Goal: Communication & Community: Answer question/provide support

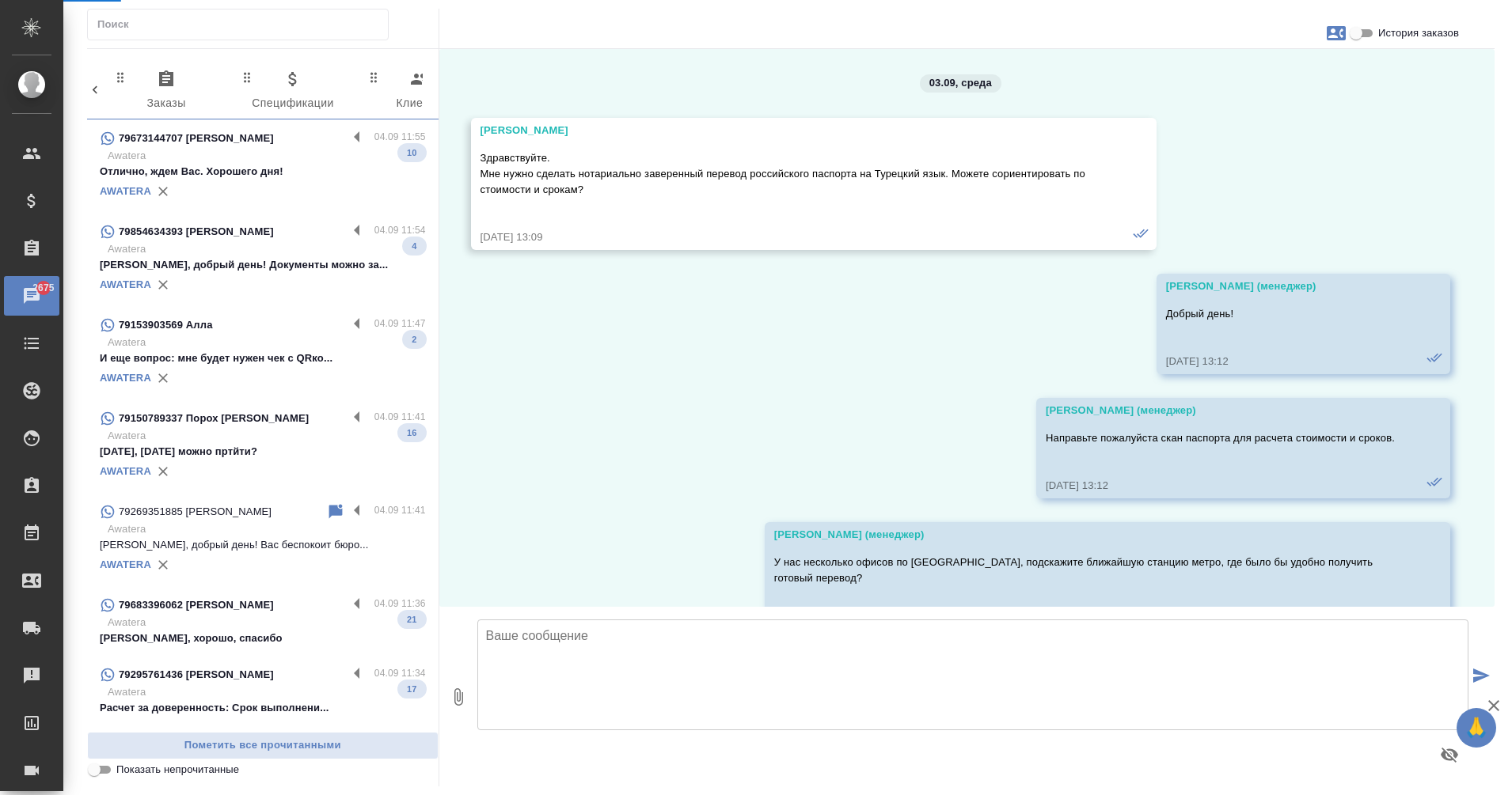
scroll to position [3446, 0]
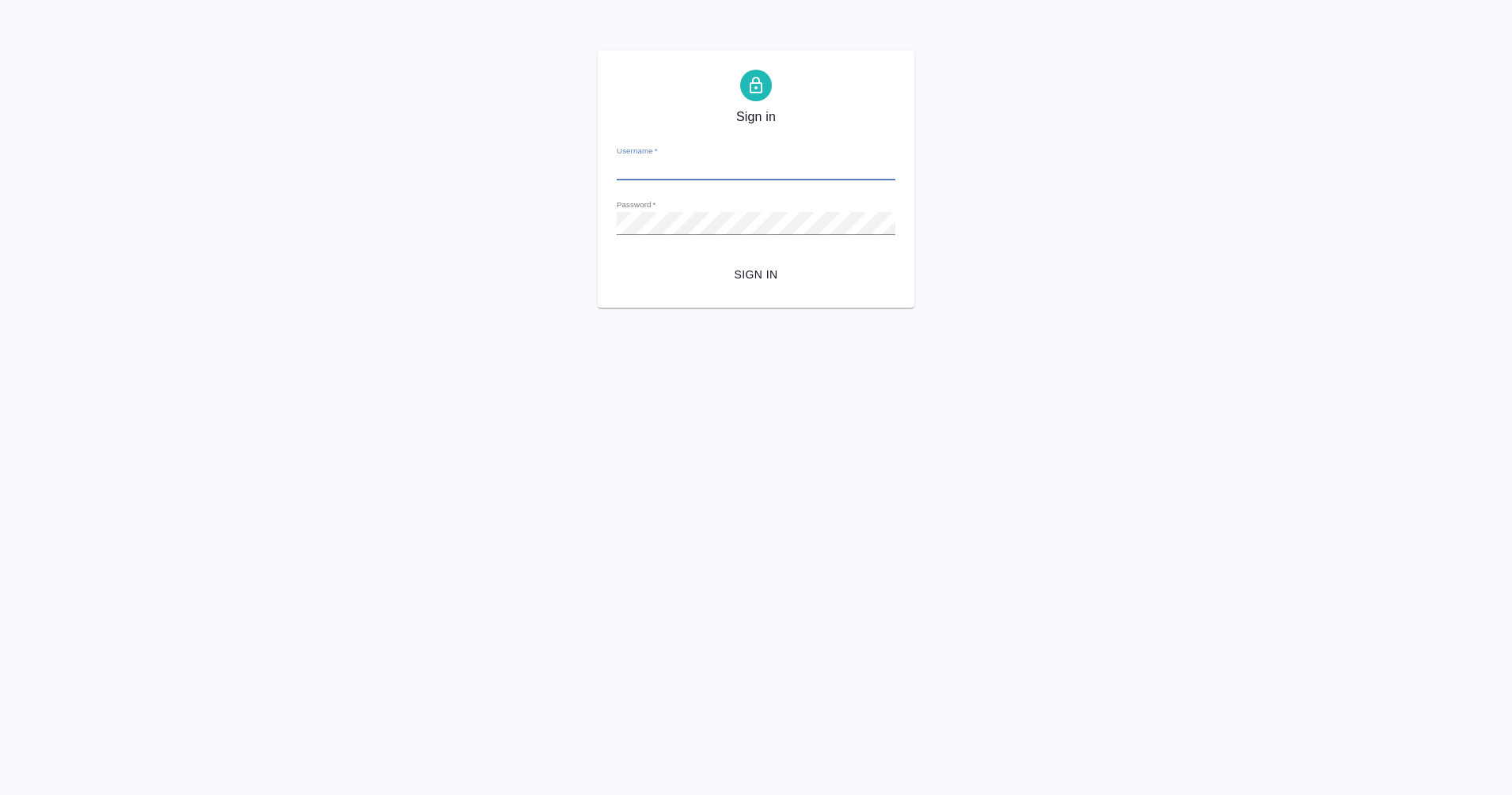
type input "[EMAIL_ADDRESS][DOMAIN_NAME]"
click at [758, 266] on span "Sign in" at bounding box center [755, 275] width 253 height 20
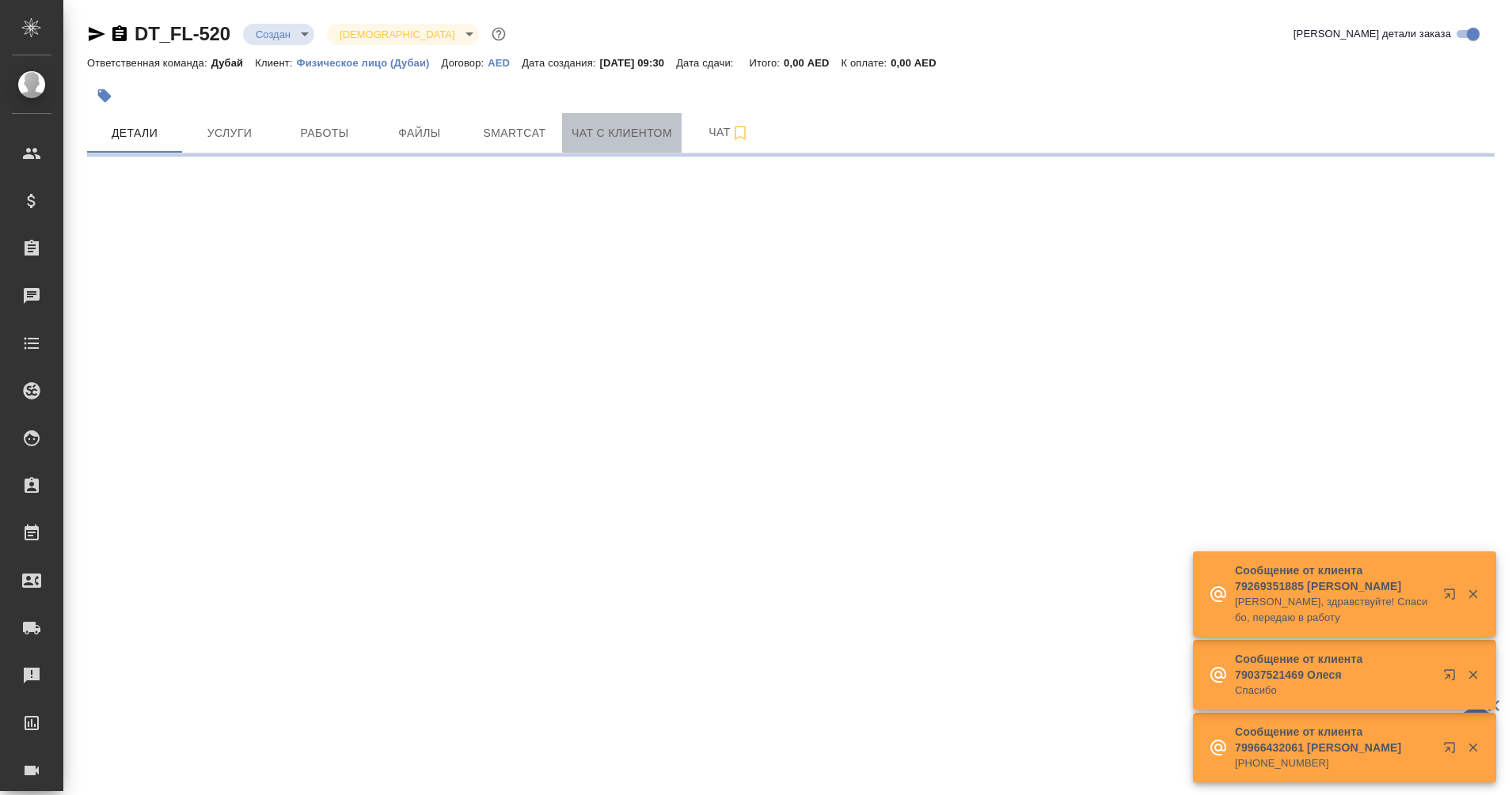
click at [627, 140] on span "Чат с клиентом" at bounding box center [622, 133] width 100 height 20
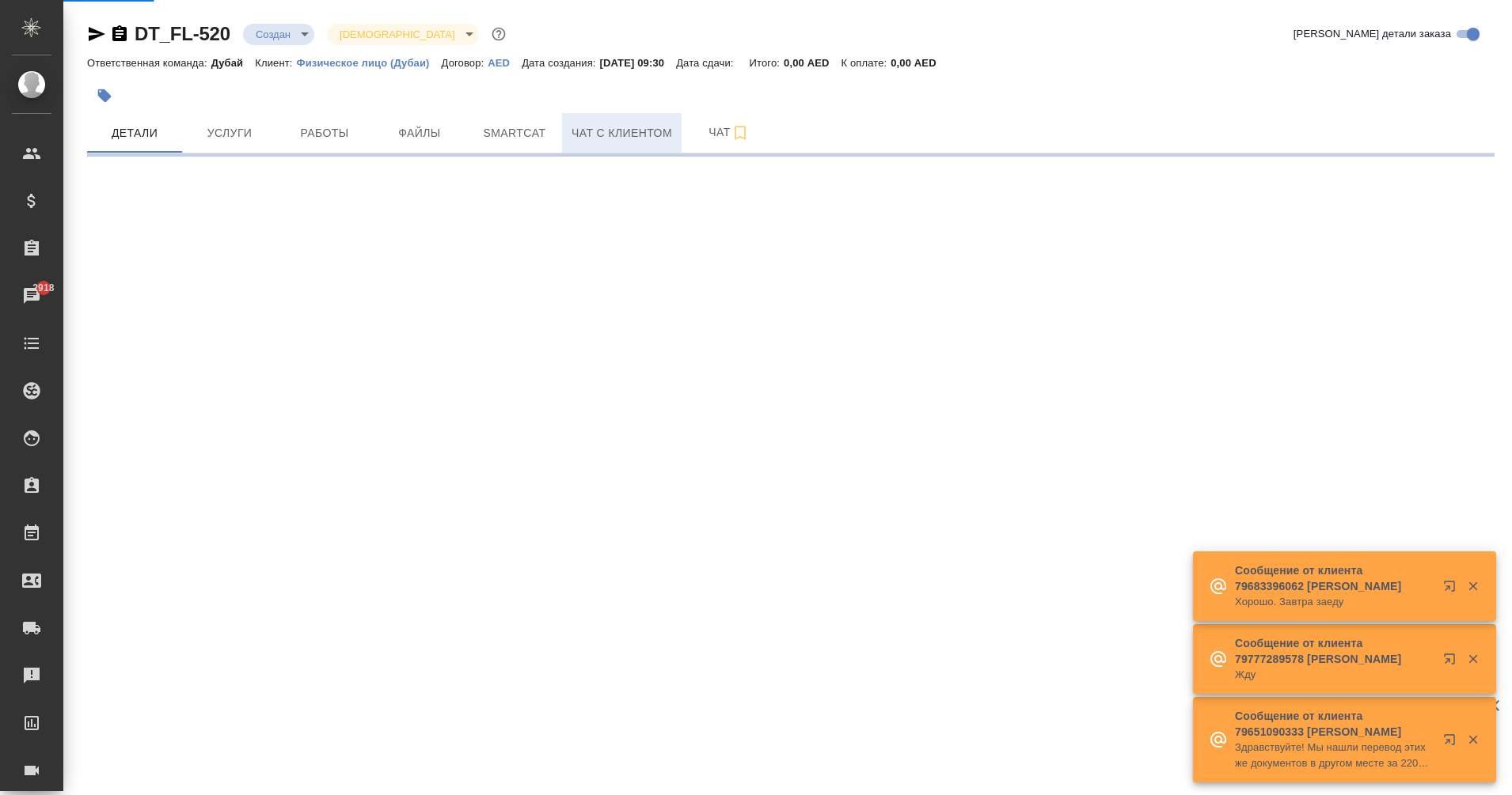
select select "RU"
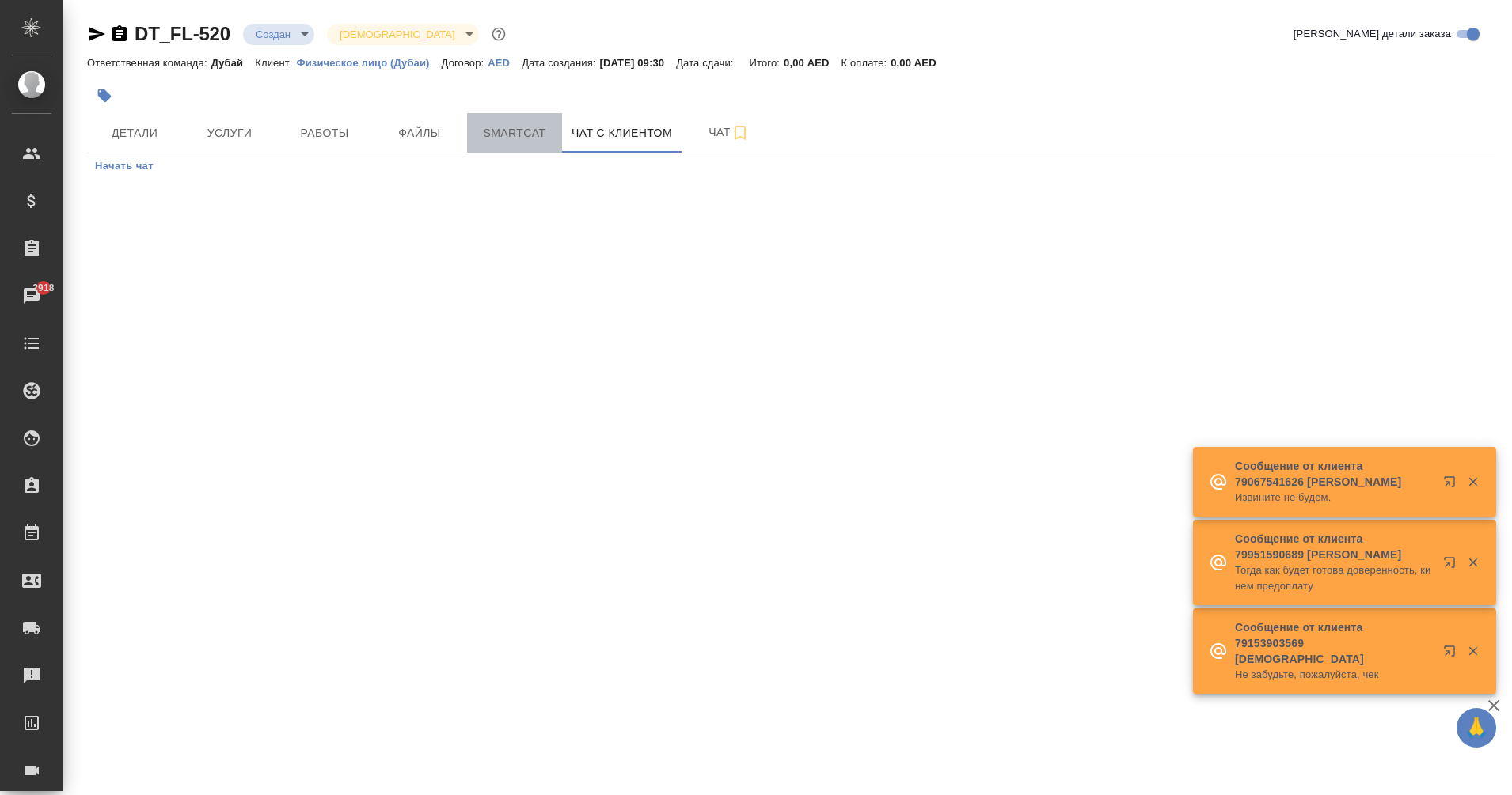
click at [503, 127] on span "Smartcat" at bounding box center [514, 133] width 76 height 20
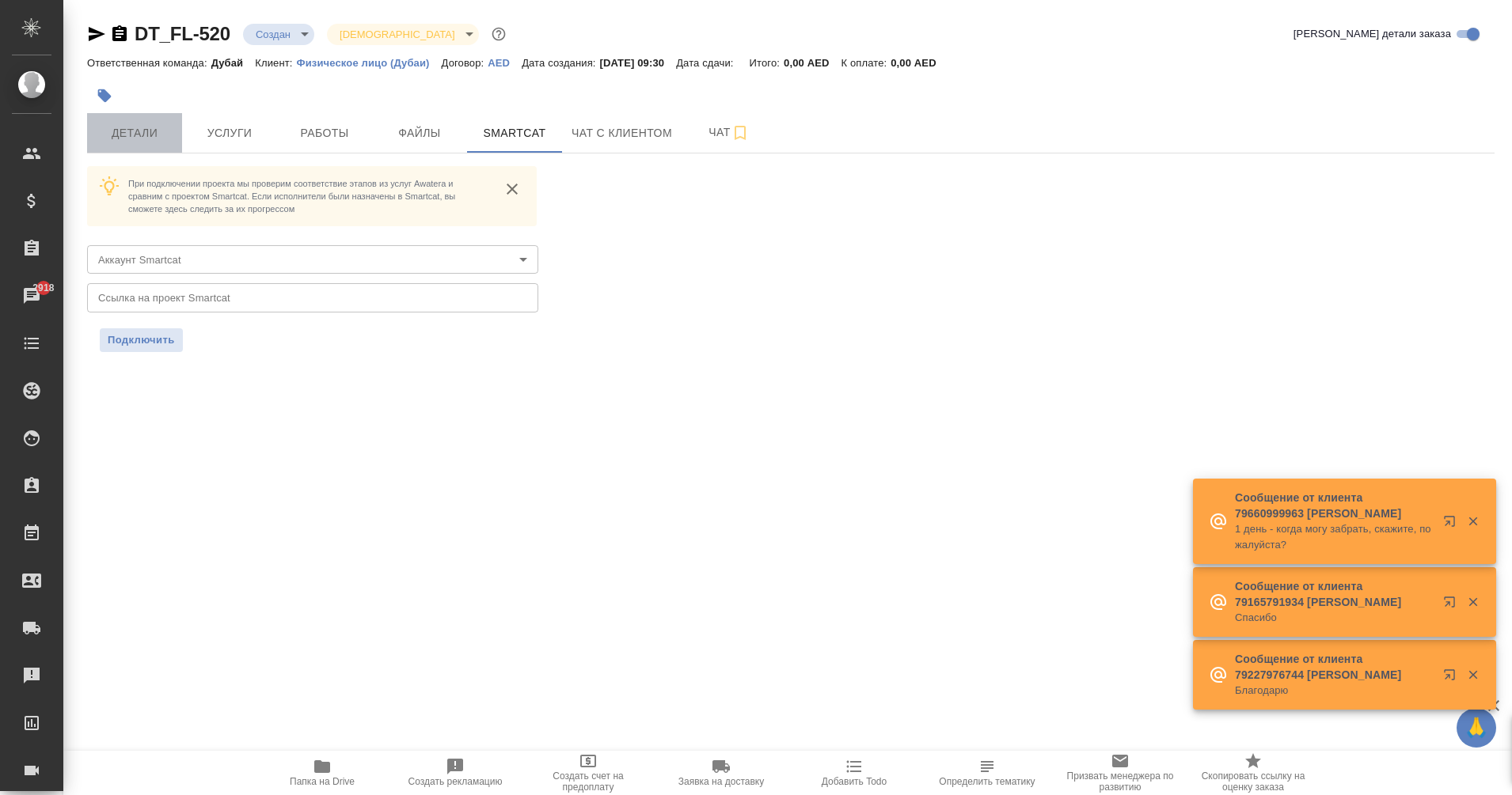
click at [128, 127] on span "Детали" at bounding box center [134, 133] width 76 height 20
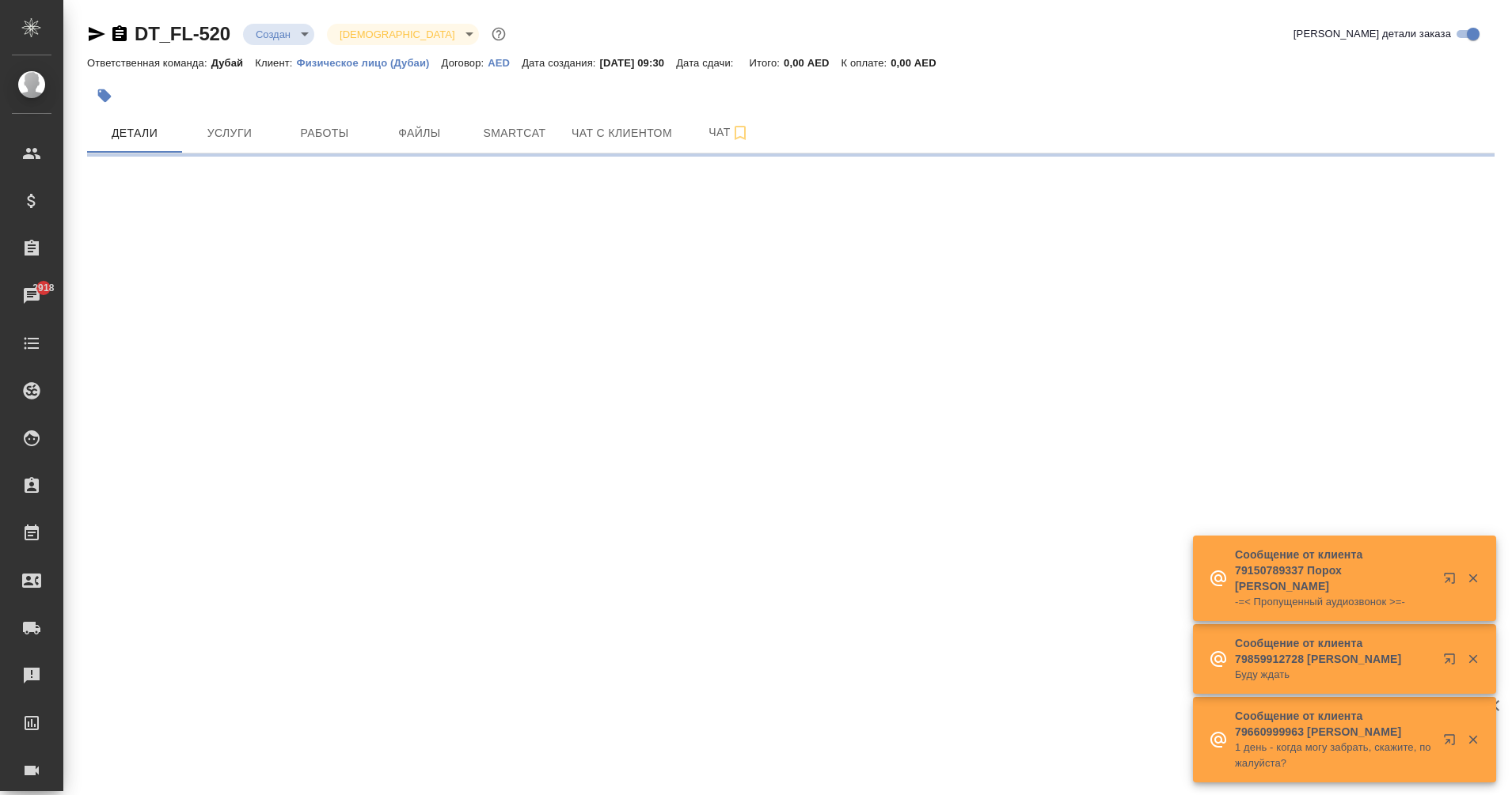
select select "RU"
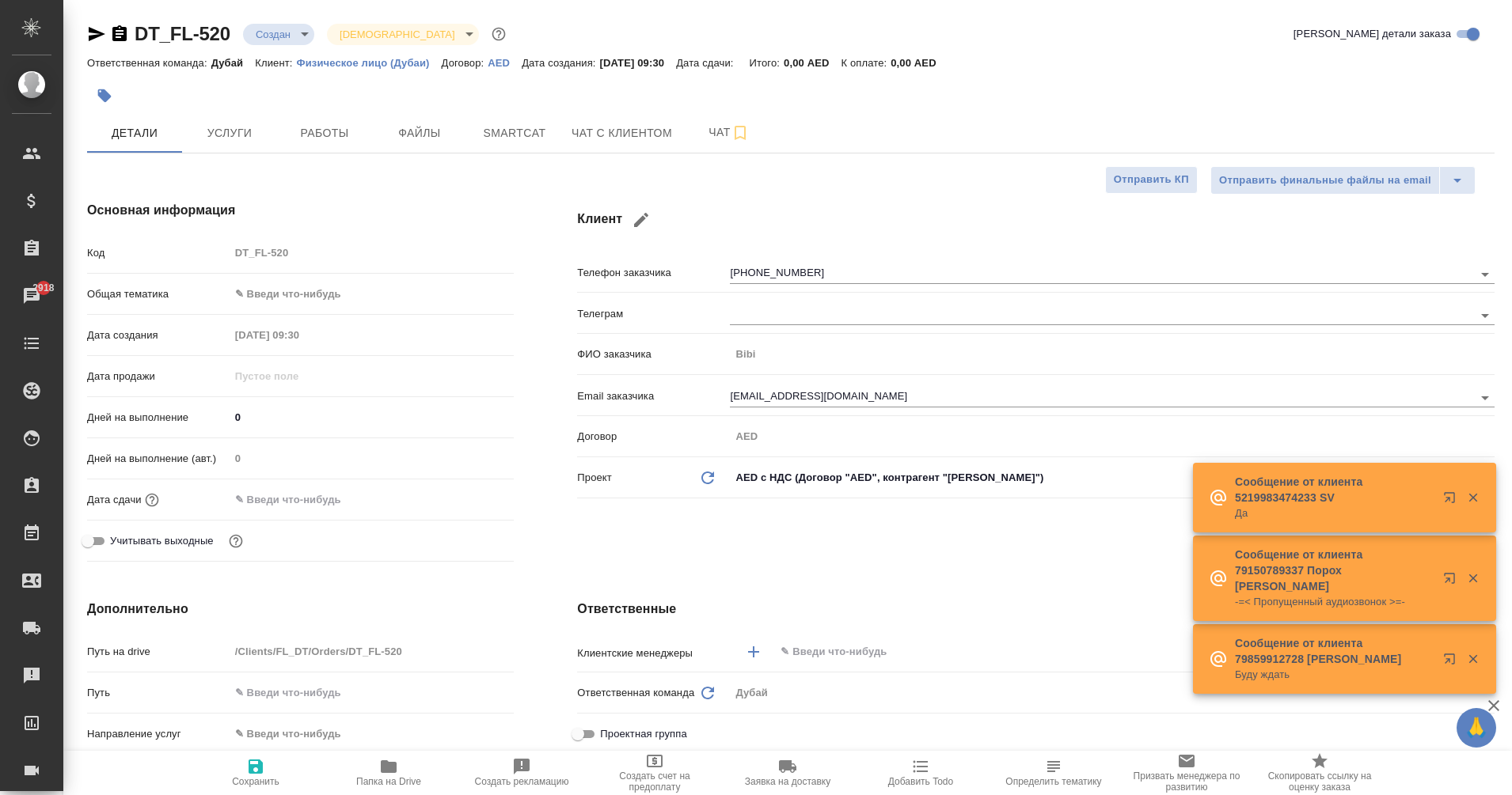
type textarea "x"
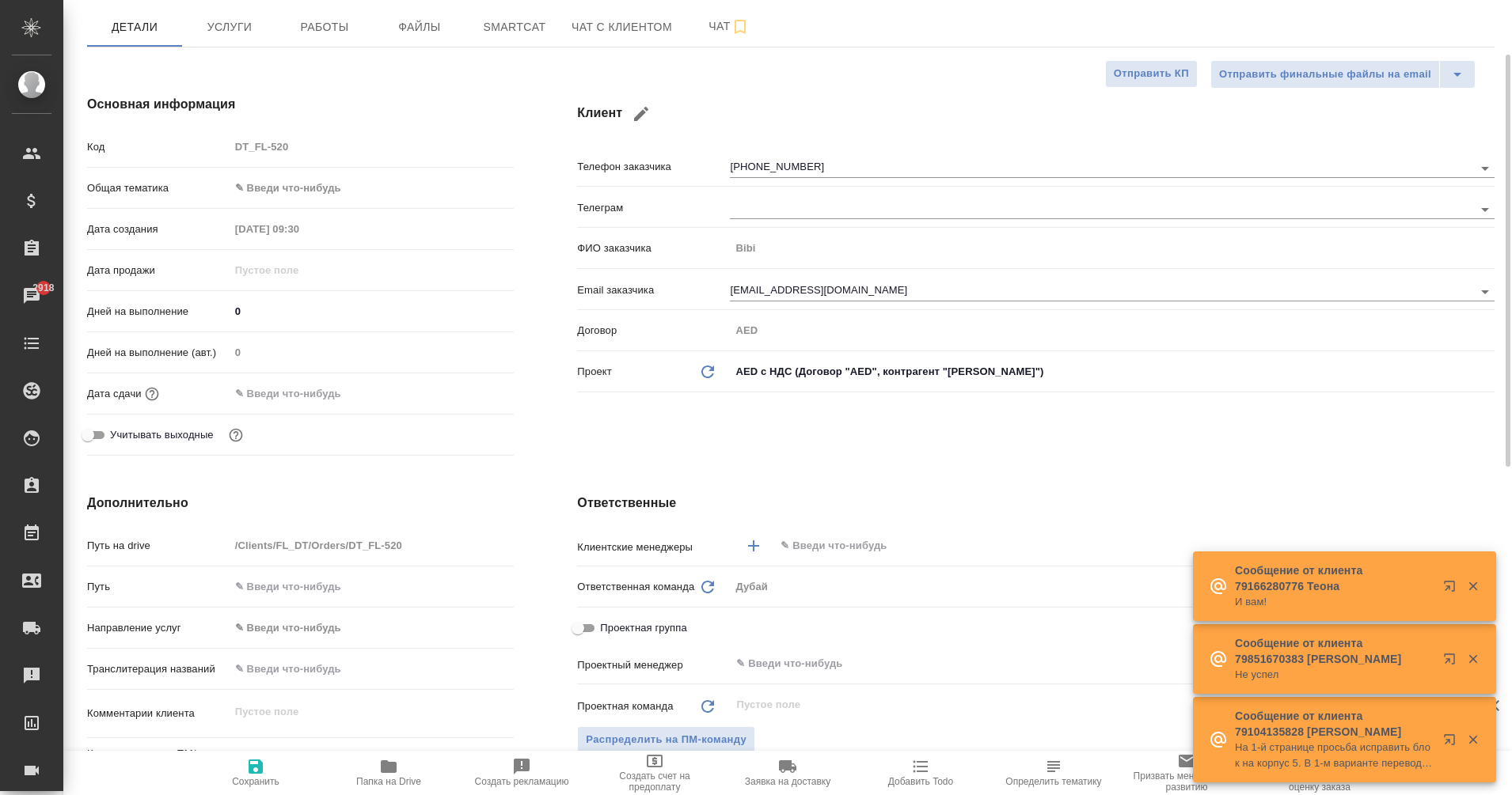
scroll to position [105, 0]
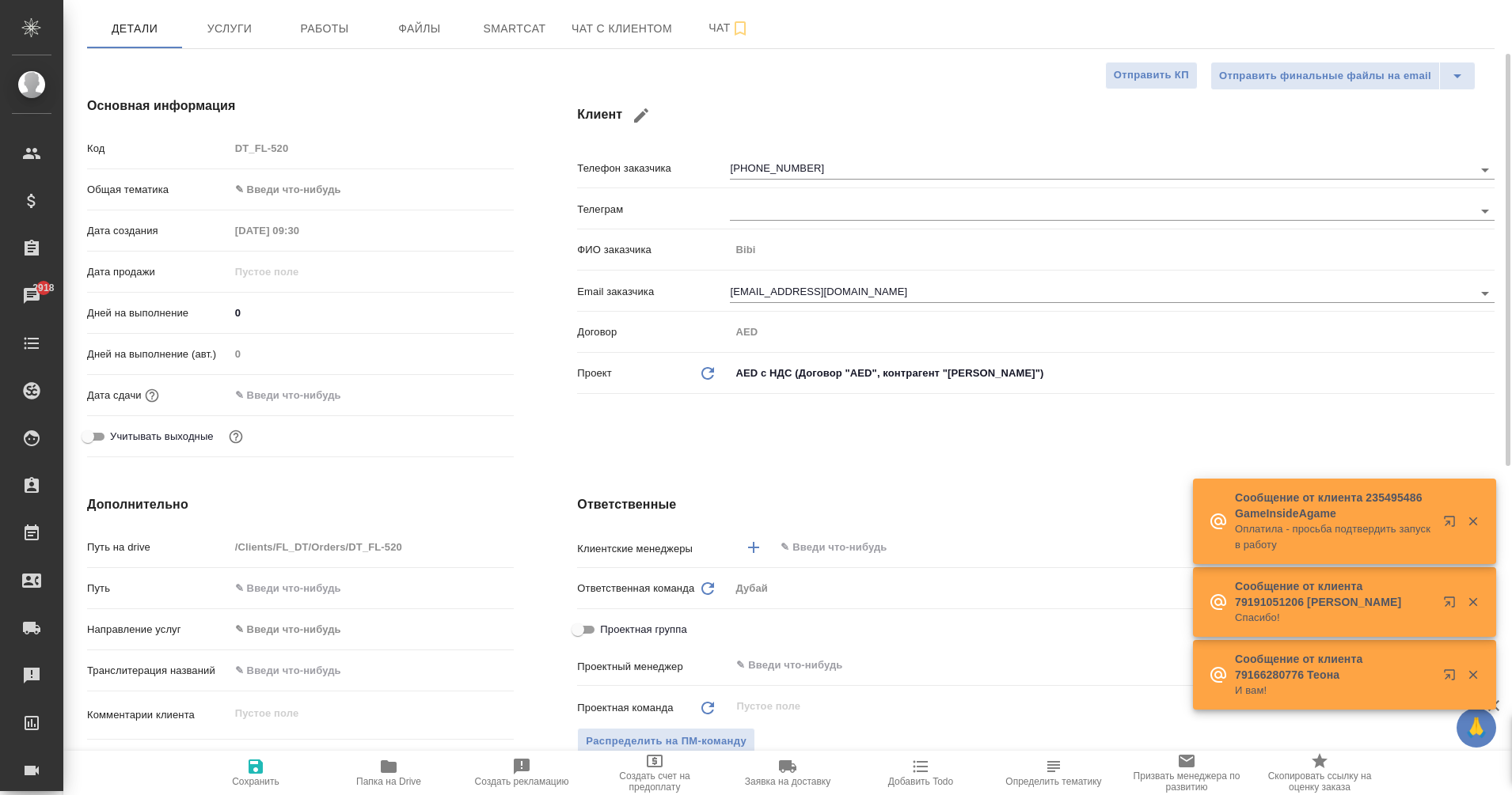
type textarea "x"
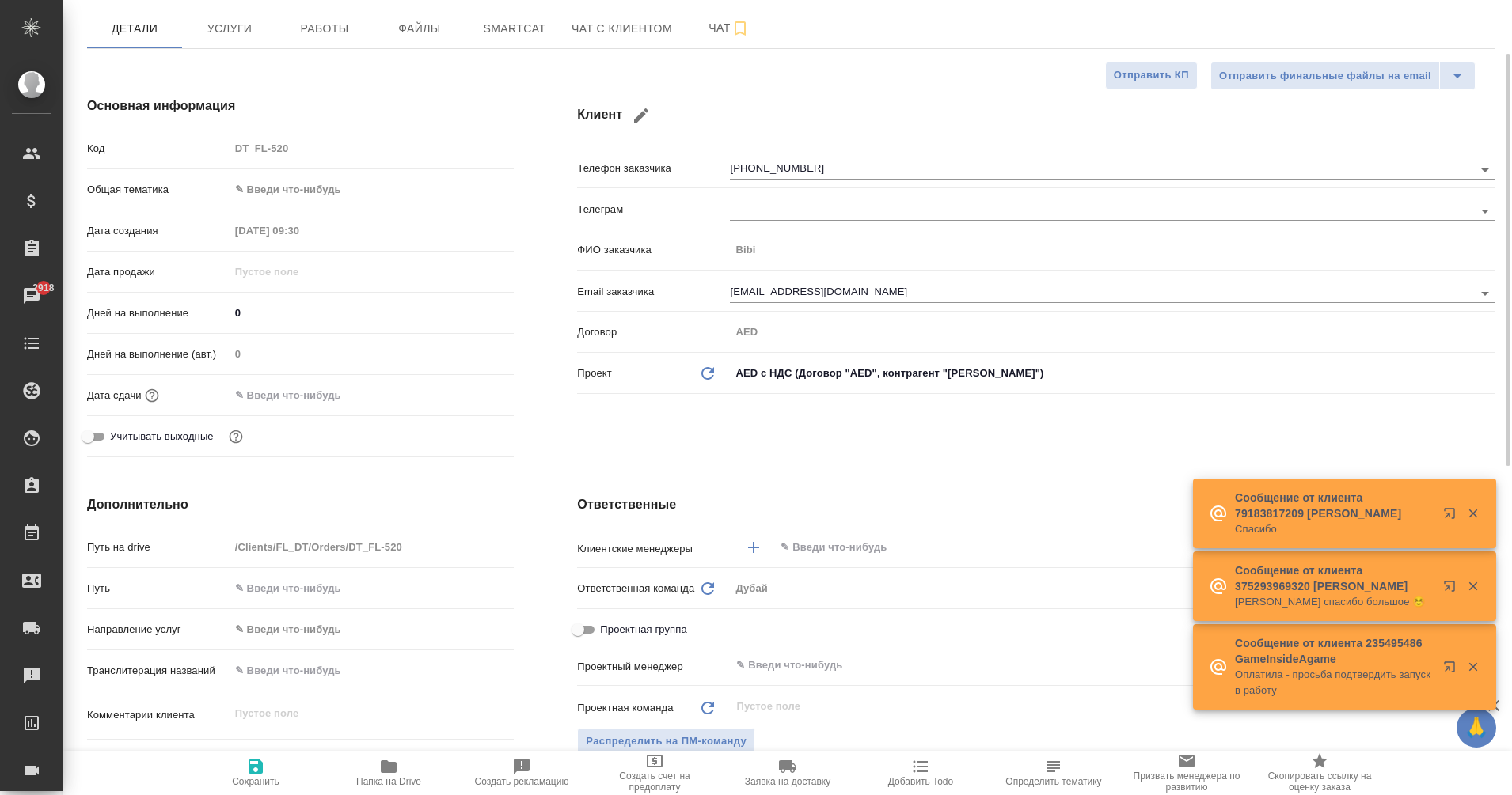
type textarea "x"
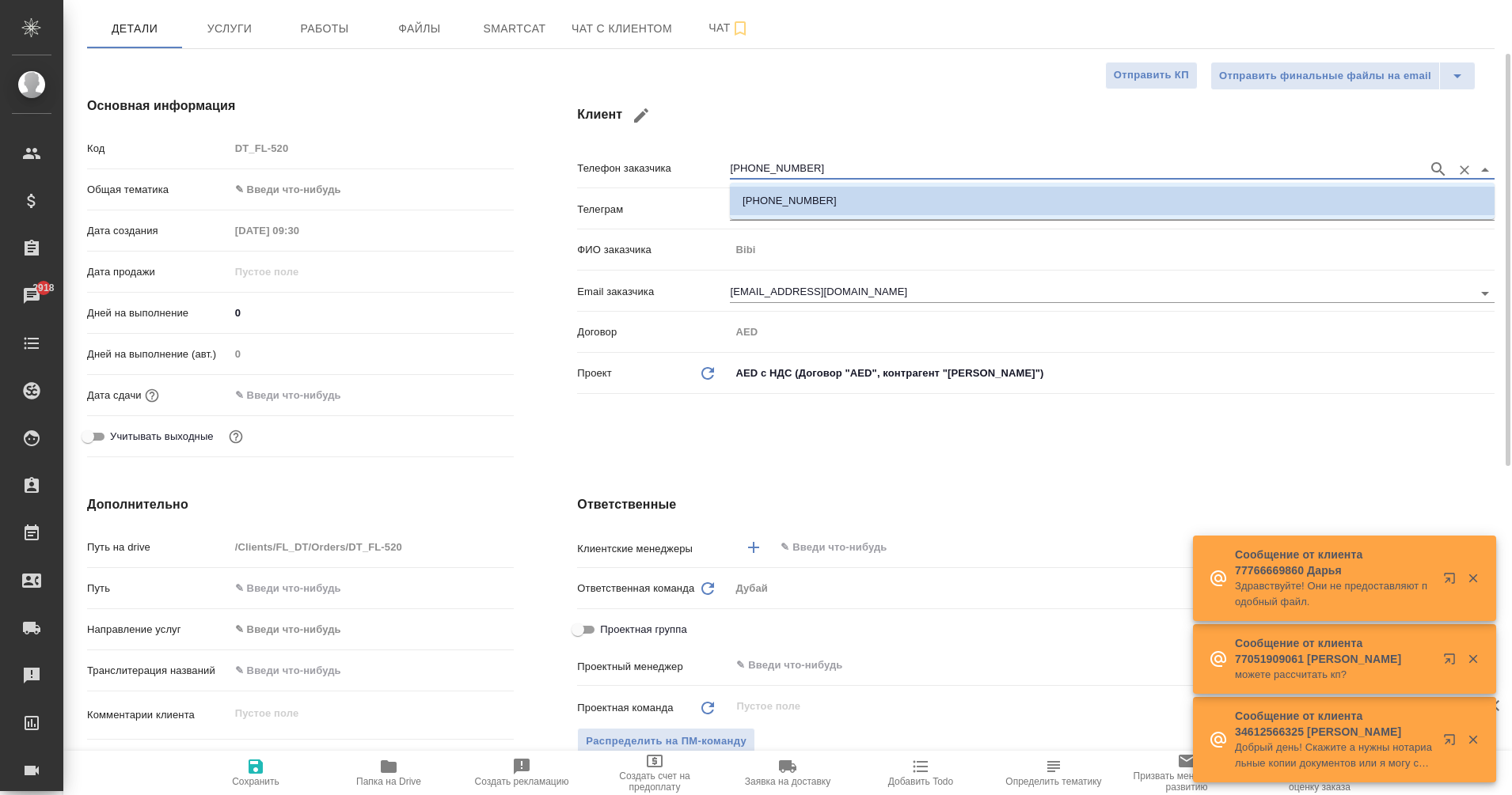
drag, startPoint x: 820, startPoint y: 164, endPoint x: 719, endPoint y: 166, distance: 101.0
click at [719, 166] on div "Телефон заказчика +380523170892" at bounding box center [1035, 167] width 917 height 28
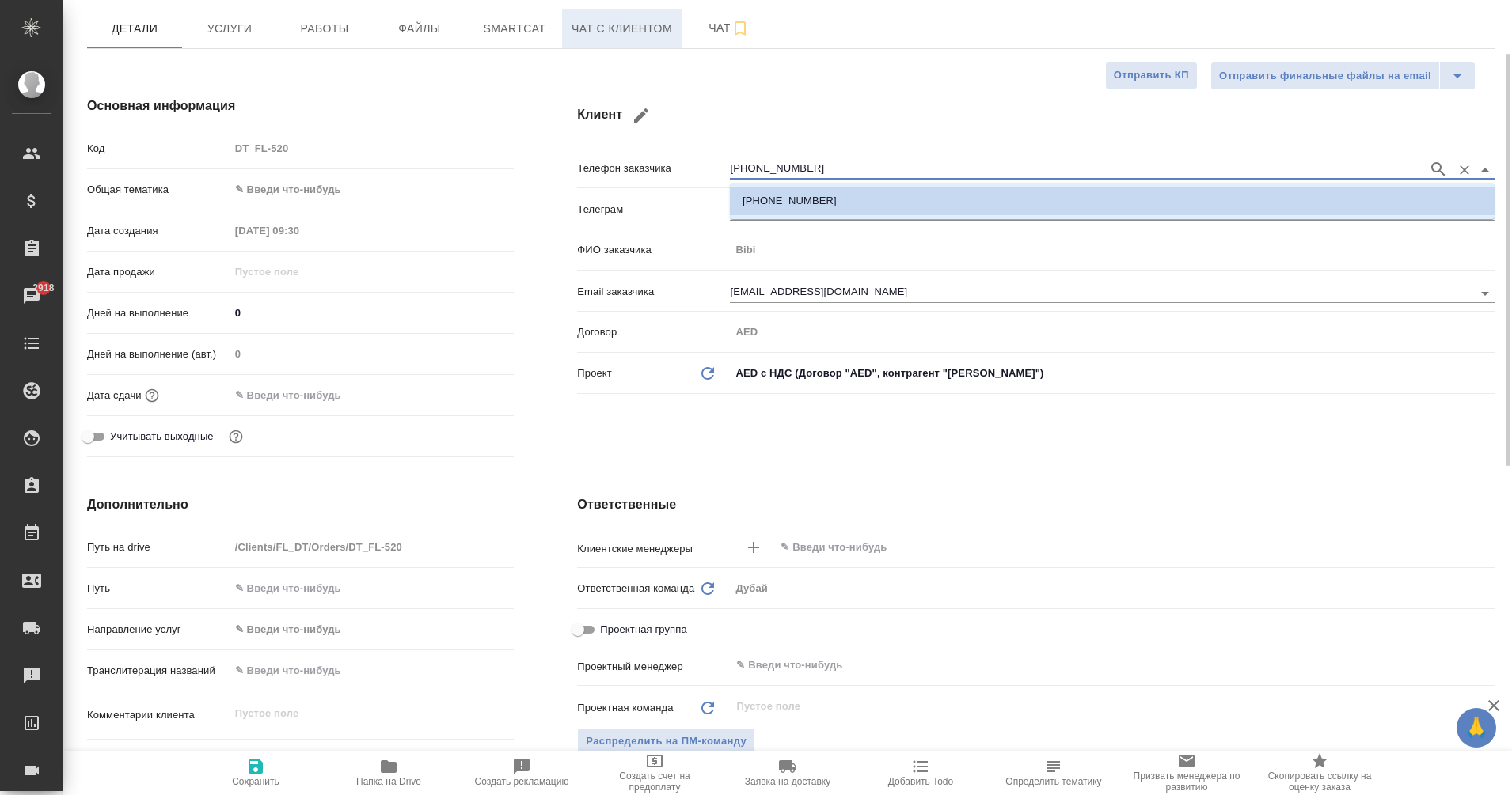
click at [622, 34] on span "Чат с клиентом" at bounding box center [622, 29] width 100 height 20
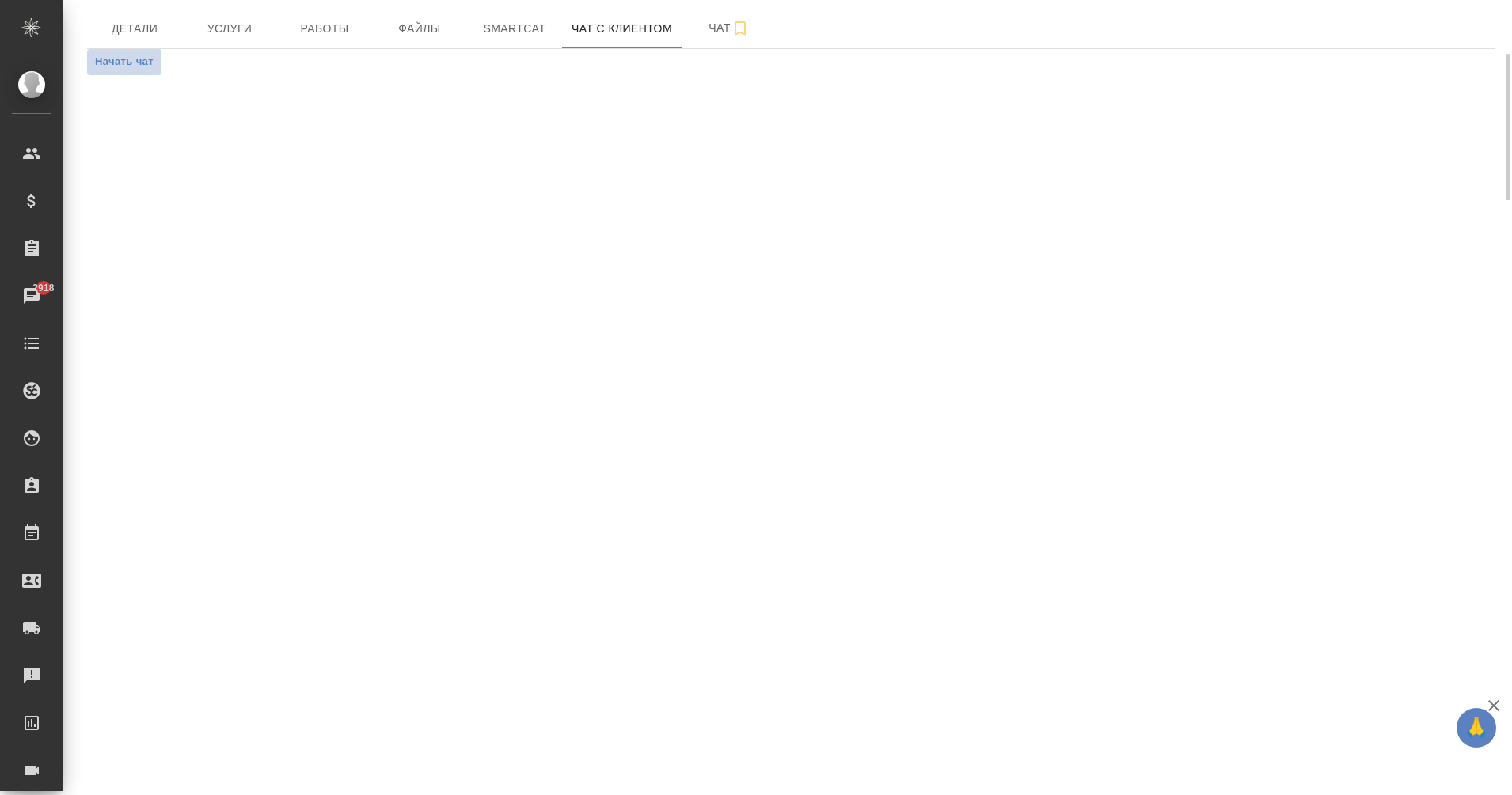
click at [145, 65] on span "Начать чат" at bounding box center [123, 62] width 58 height 18
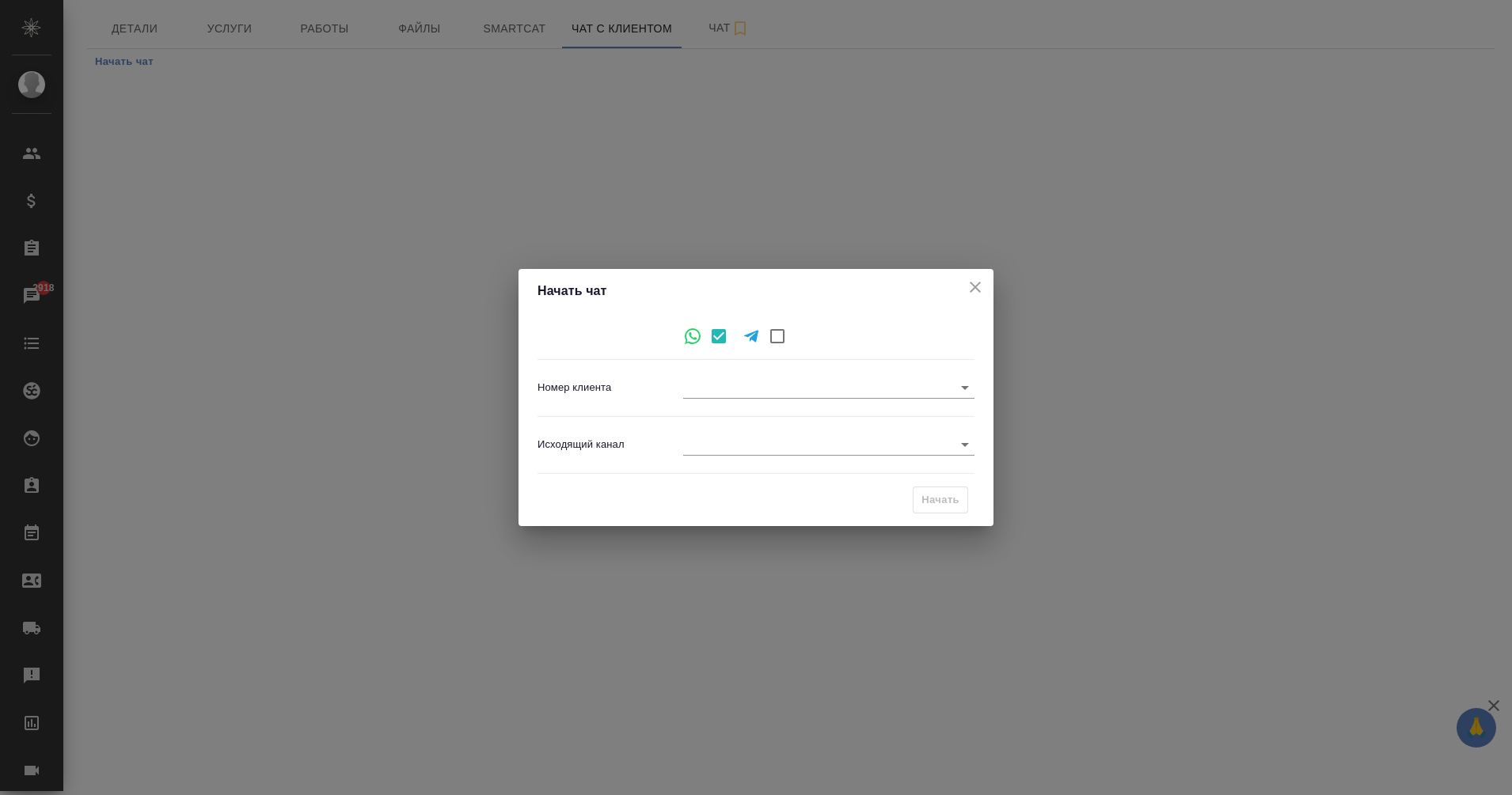
type input "ded25e907051b44767475129"
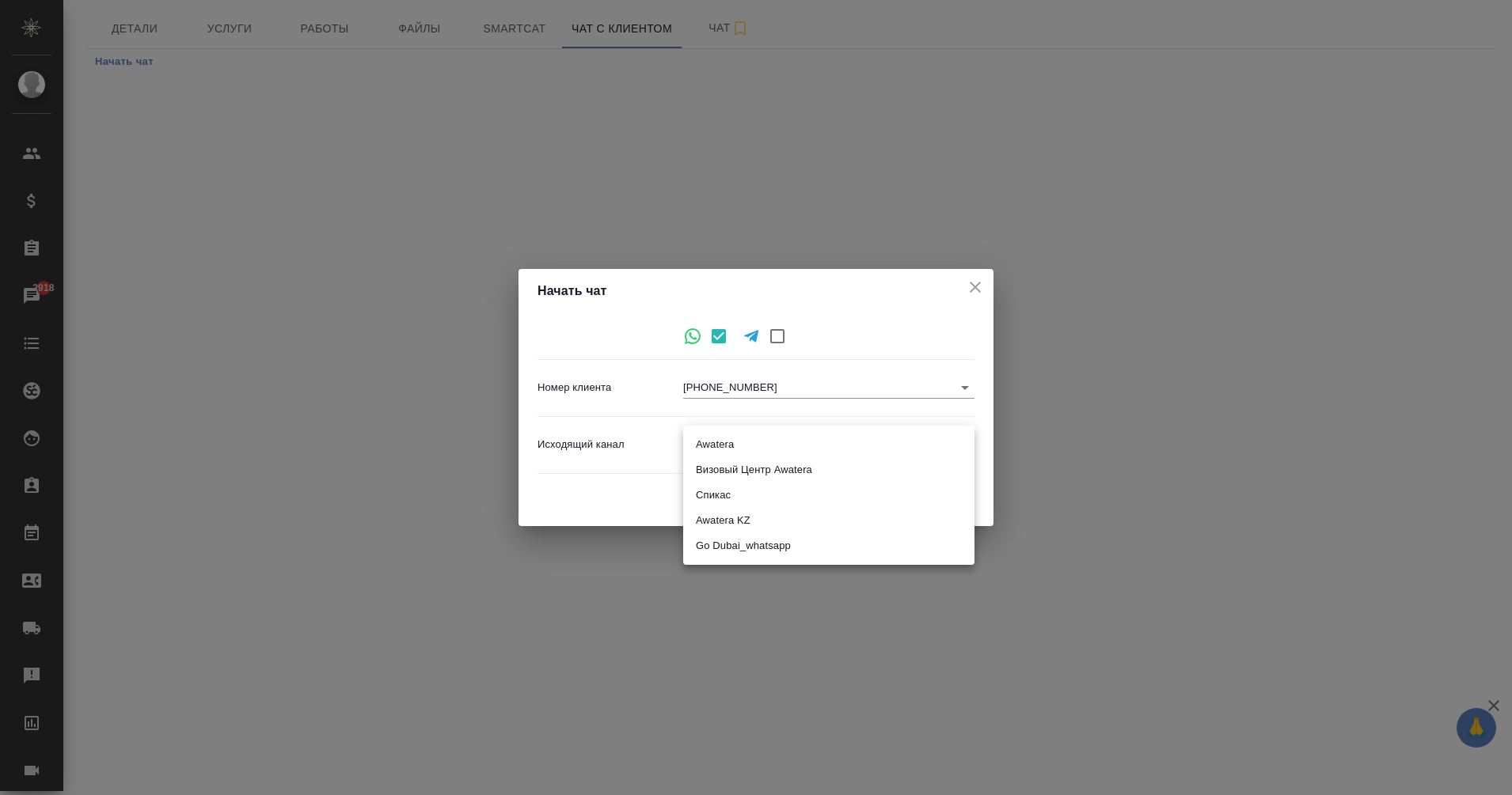
click at [967, 444] on body "🙏 .cls-1 fill:#fff; AWATERA Eganian Margarita Клиенты Спецификации Заказы 2918 …" at bounding box center [756, 397] width 1512 height 795
click at [766, 544] on li "Go Dubai_whatsapp" at bounding box center [828, 546] width 292 height 25
type input "9"
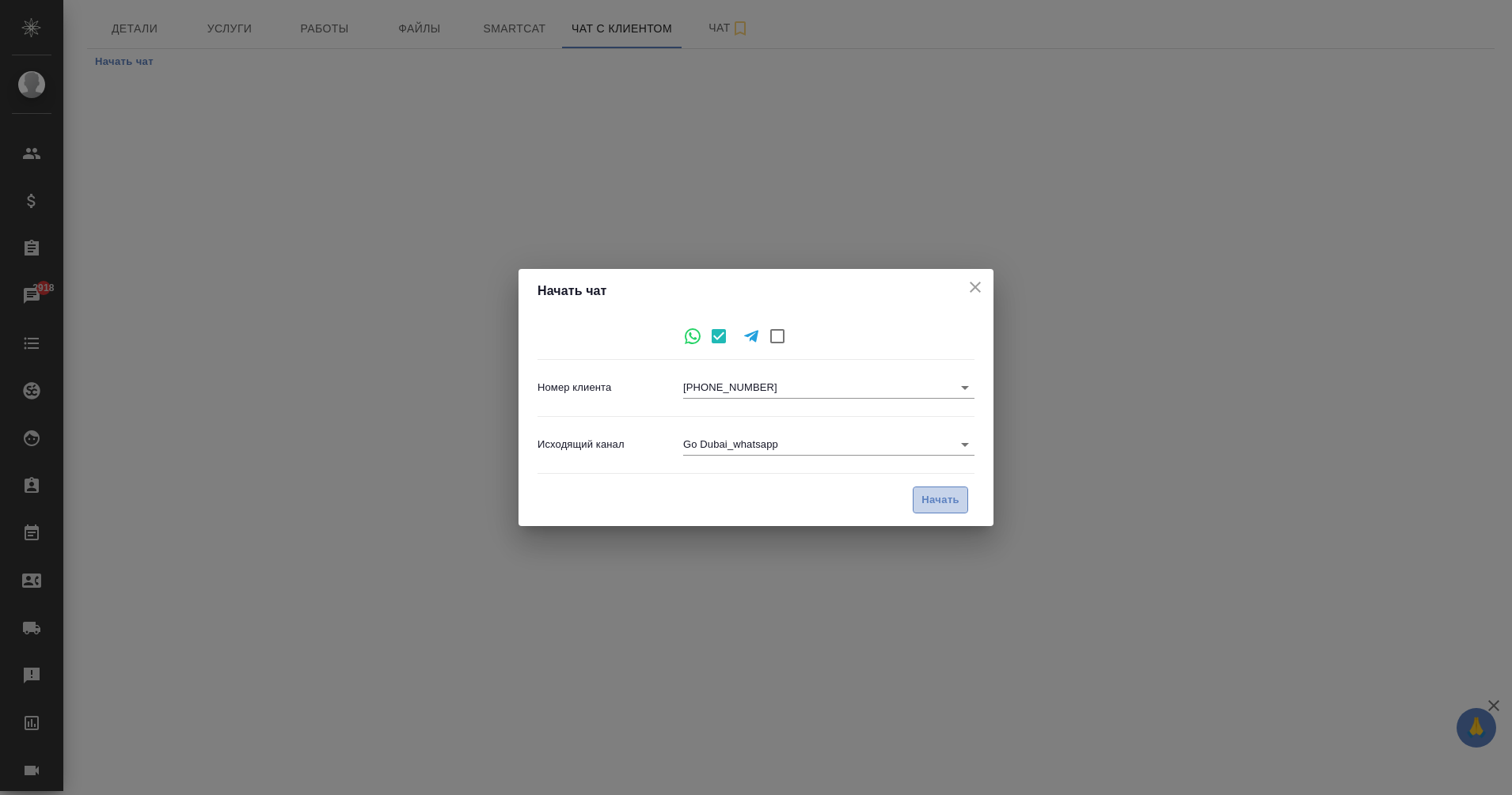
click at [939, 498] on span "Начать" at bounding box center [940, 500] width 38 height 18
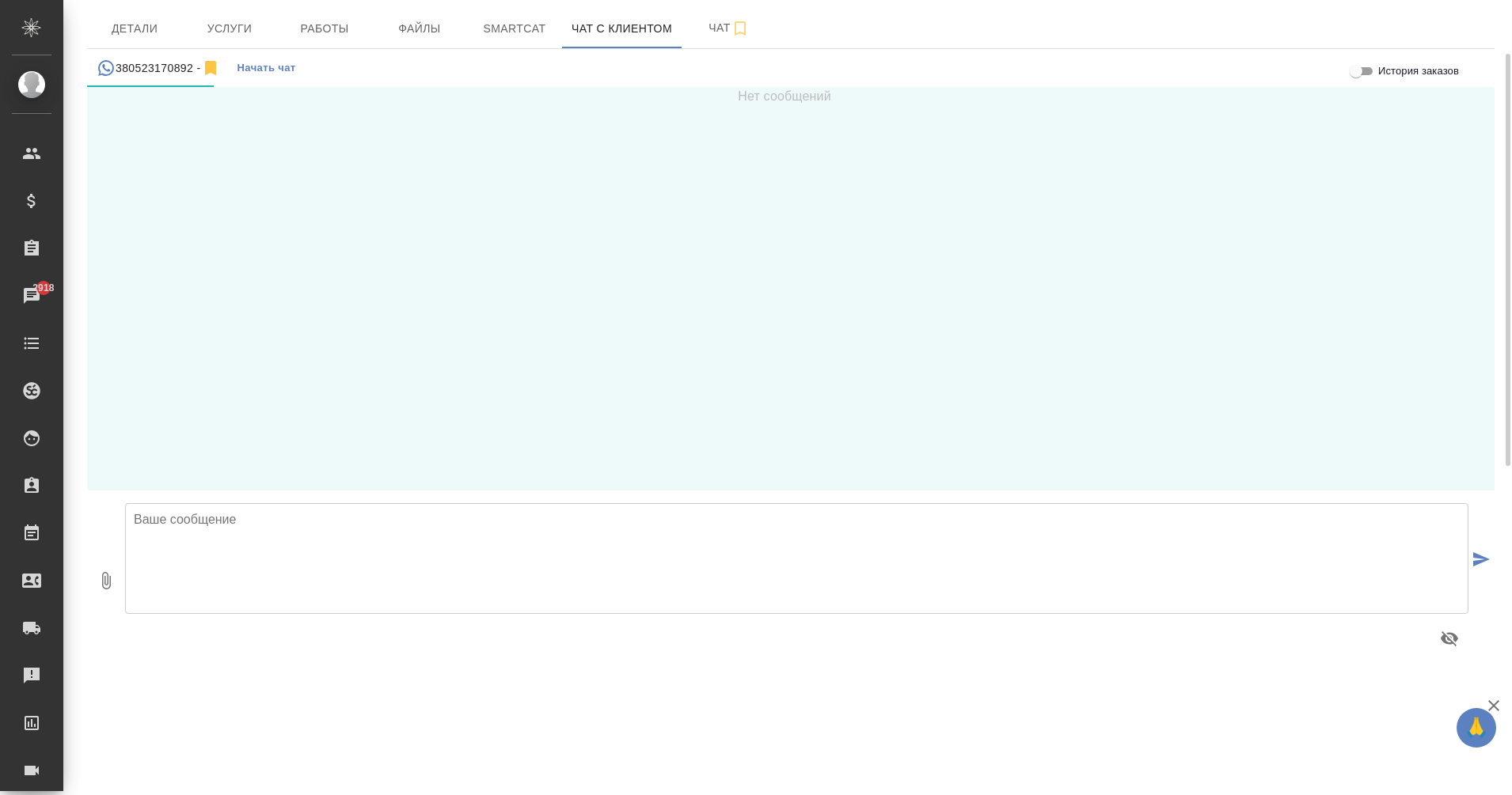
click at [512, 524] on textarea at bounding box center [796, 559] width 1343 height 111
paste textarea "Здравствуйте! Меня зовут Маргарита, менеджер AWATERA. Вы оставляли заявку на са…"
type textarea "Здравствуйте! Меня зовут Маргарита, менеджер AWATERA. Вы оставляли заявку на са…"
click at [1481, 562] on icon "submit" at bounding box center [1481, 559] width 17 height 14
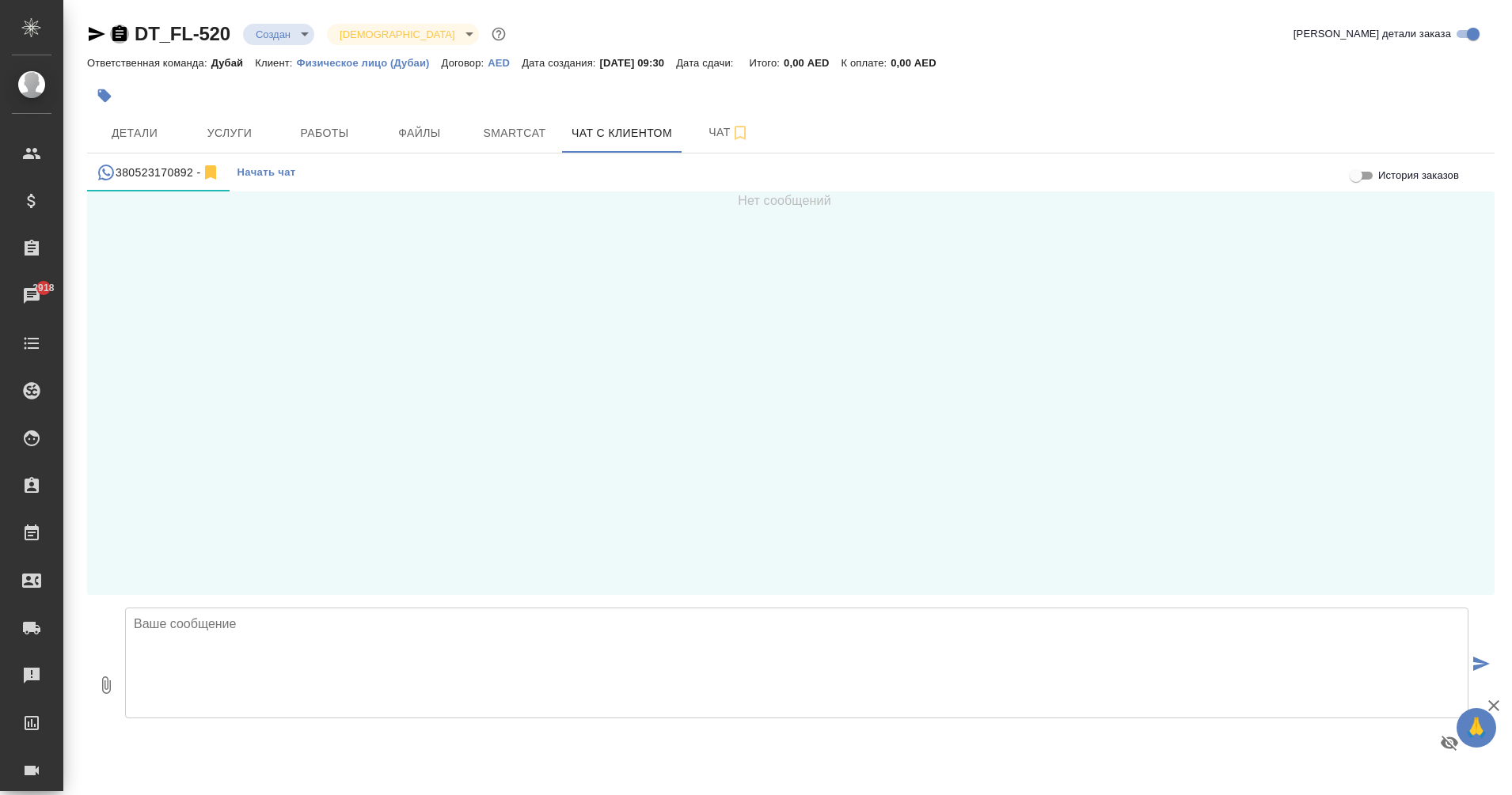
click at [116, 34] on icon "button" at bounding box center [119, 33] width 19 height 19
click at [146, 146] on button "Детали" at bounding box center [134, 132] width 95 height 39
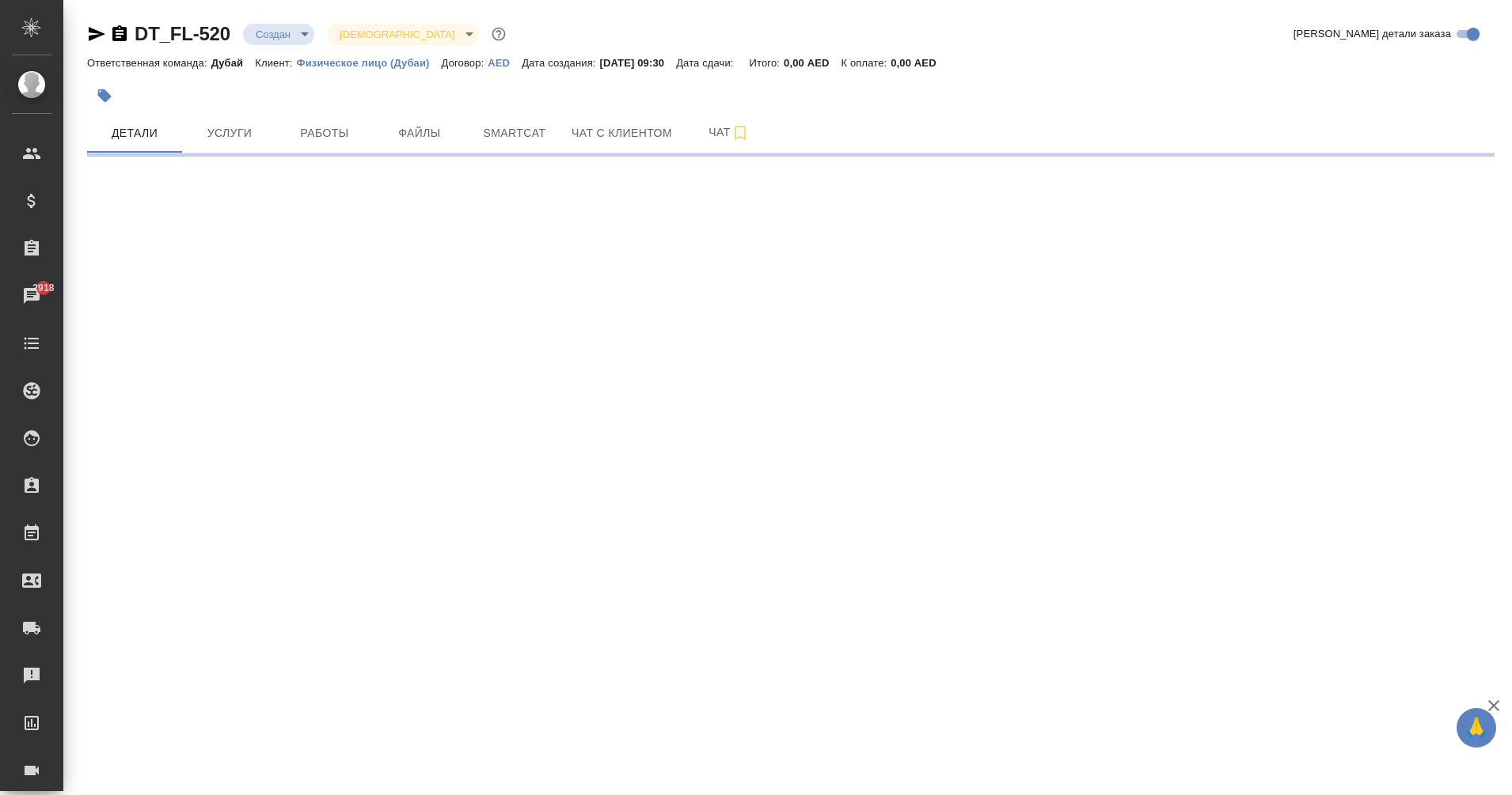
select select "RU"
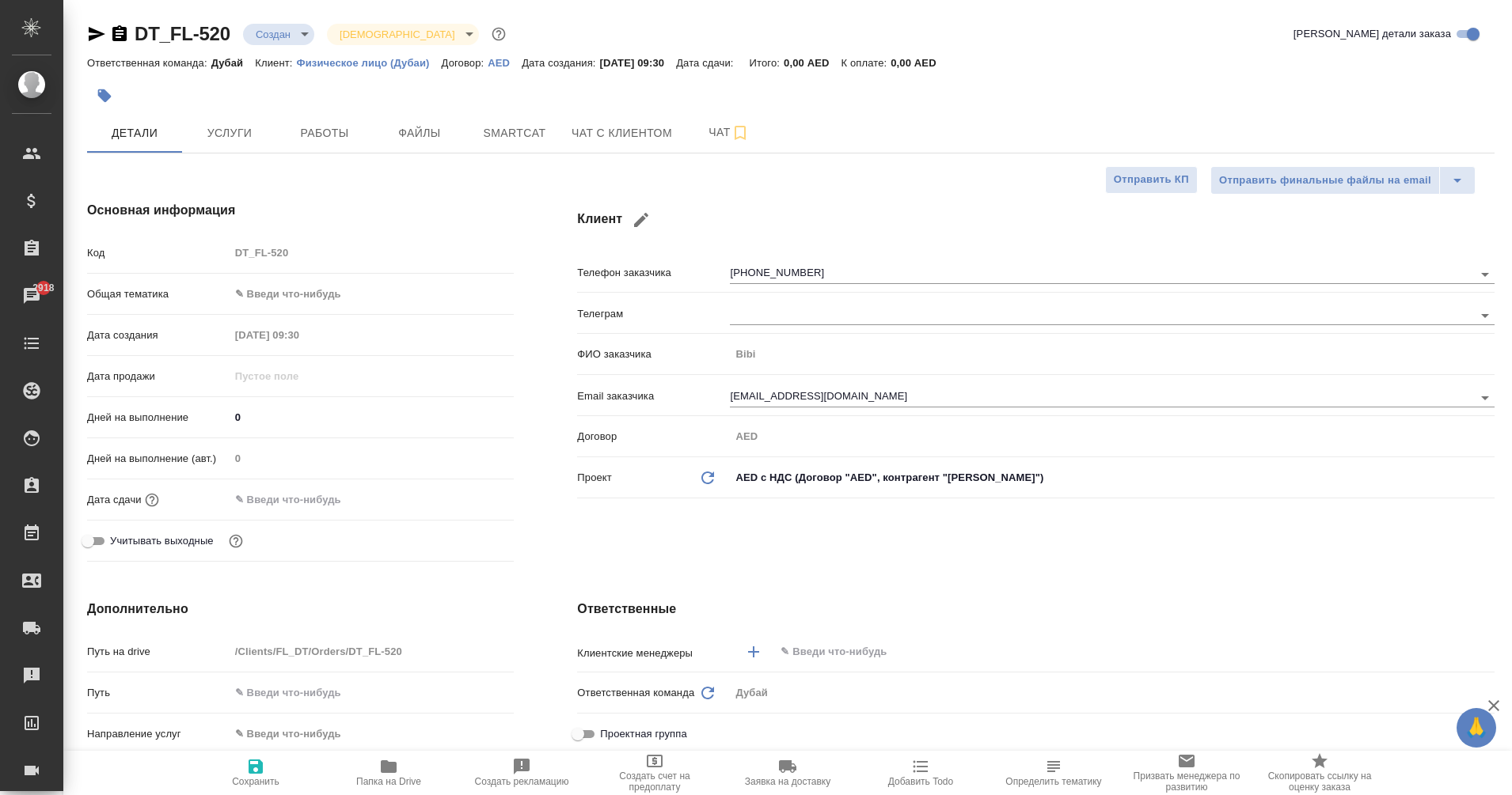
type textarea "x"
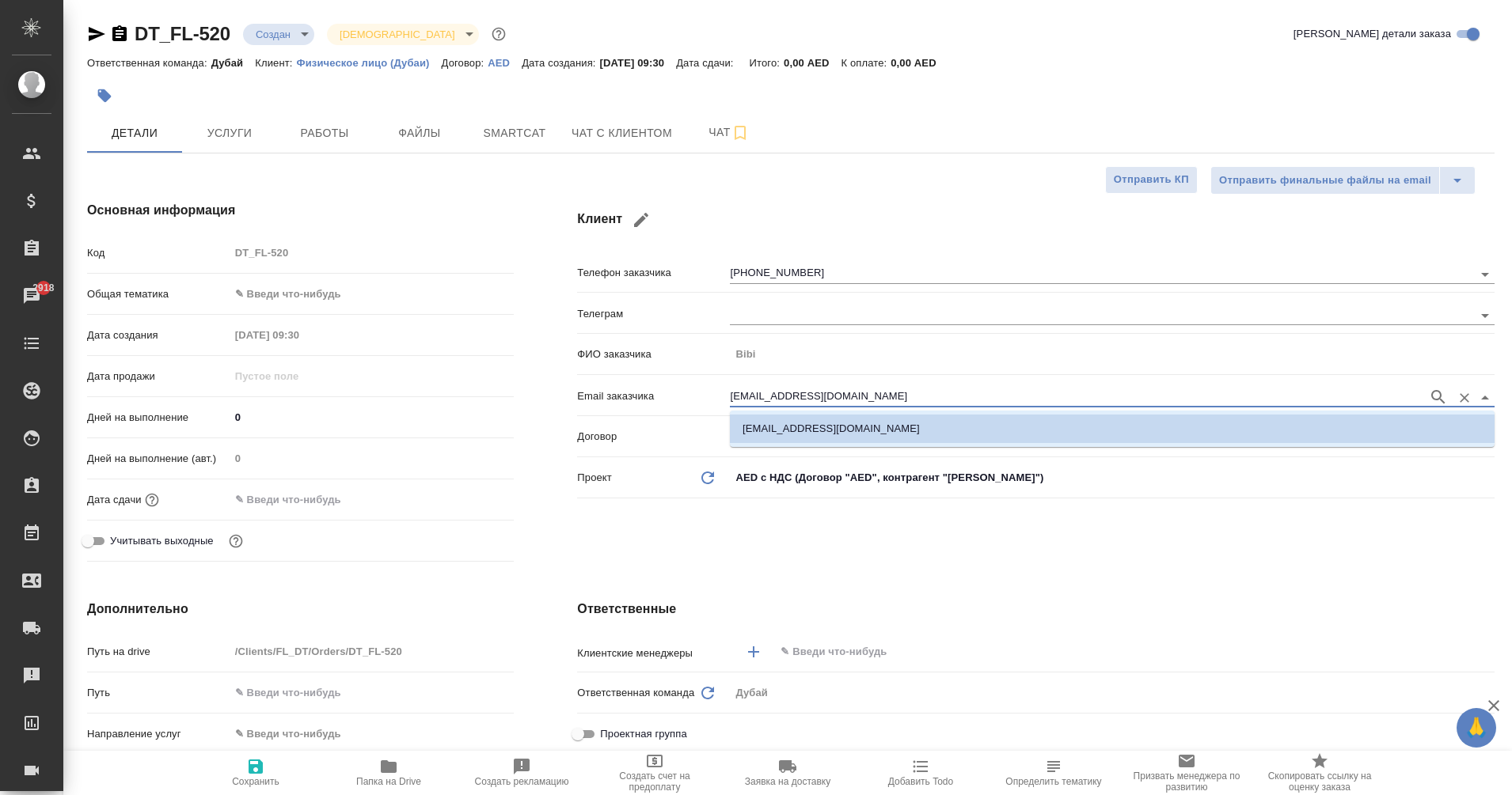
drag, startPoint x: 908, startPoint y: 393, endPoint x: 718, endPoint y: 393, distance: 190.0
click at [718, 393] on div "Email заказчика barchynaimedetbekkyzy@gmail.com" at bounding box center [1035, 394] width 917 height 28
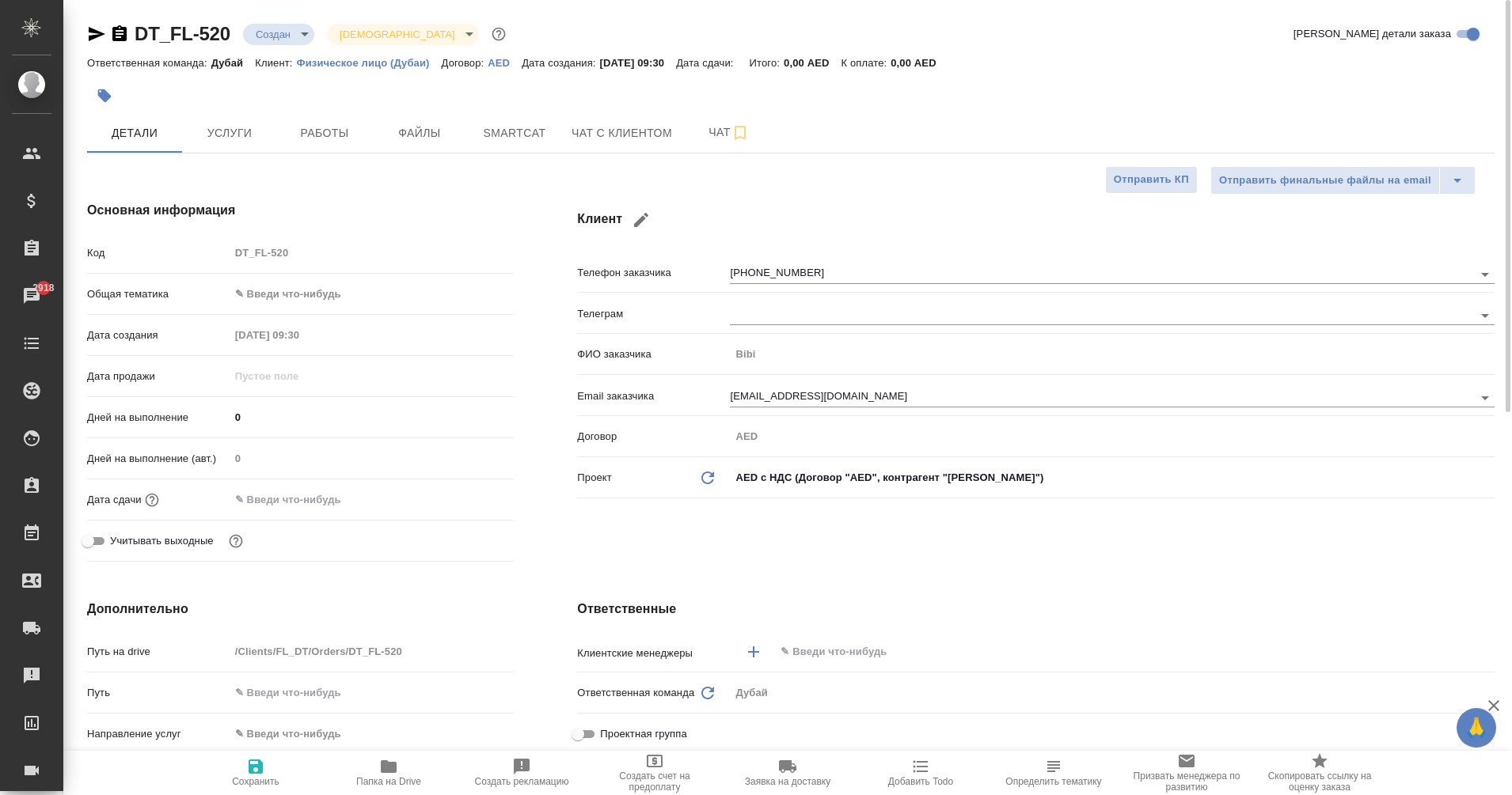
type textarea "x"
